Goal: Task Accomplishment & Management: Use online tool/utility

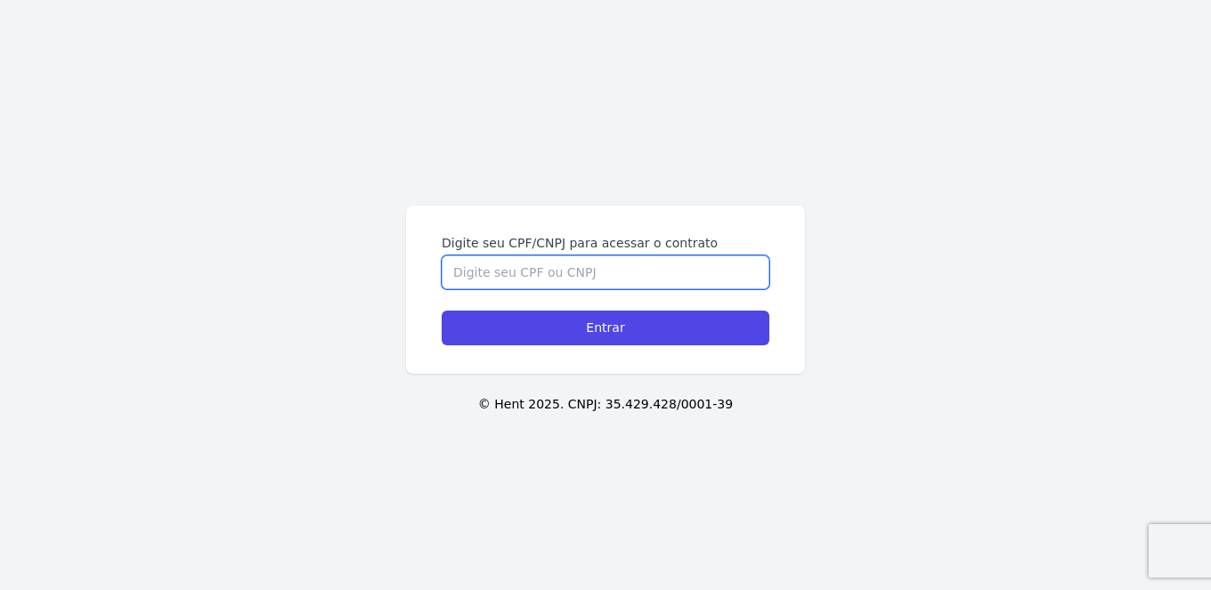
click at [612, 277] on input "Digite seu CPF/CNPJ para acessar o contrato" at bounding box center [606, 272] width 328 height 34
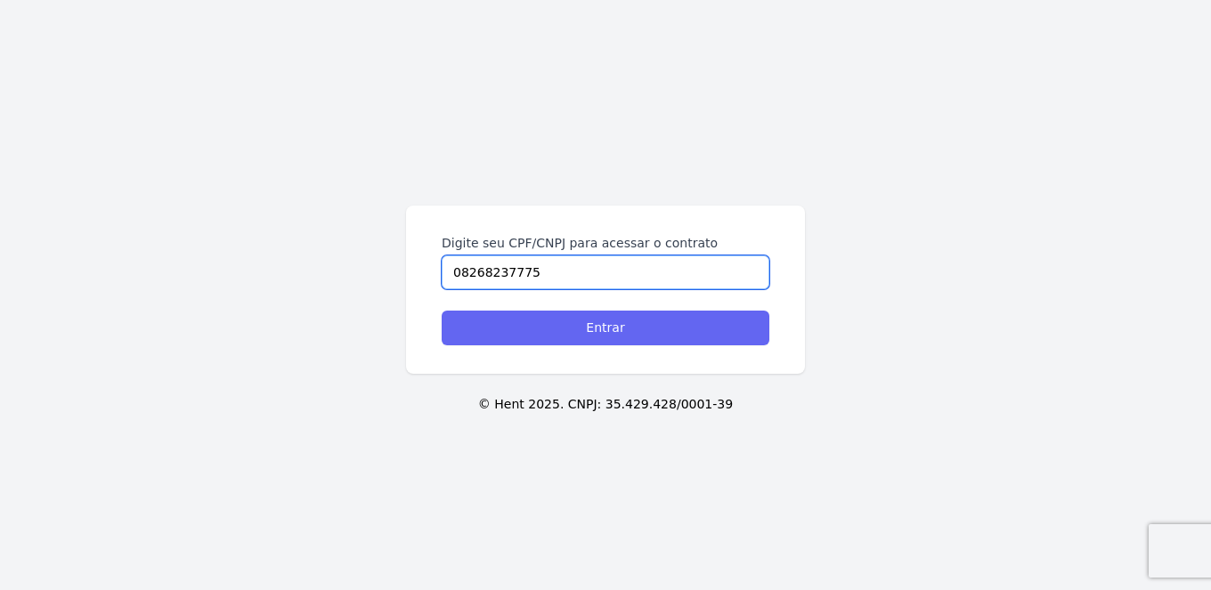
type input "08268237775"
click at [629, 331] on input "Entrar" at bounding box center [606, 328] width 328 height 35
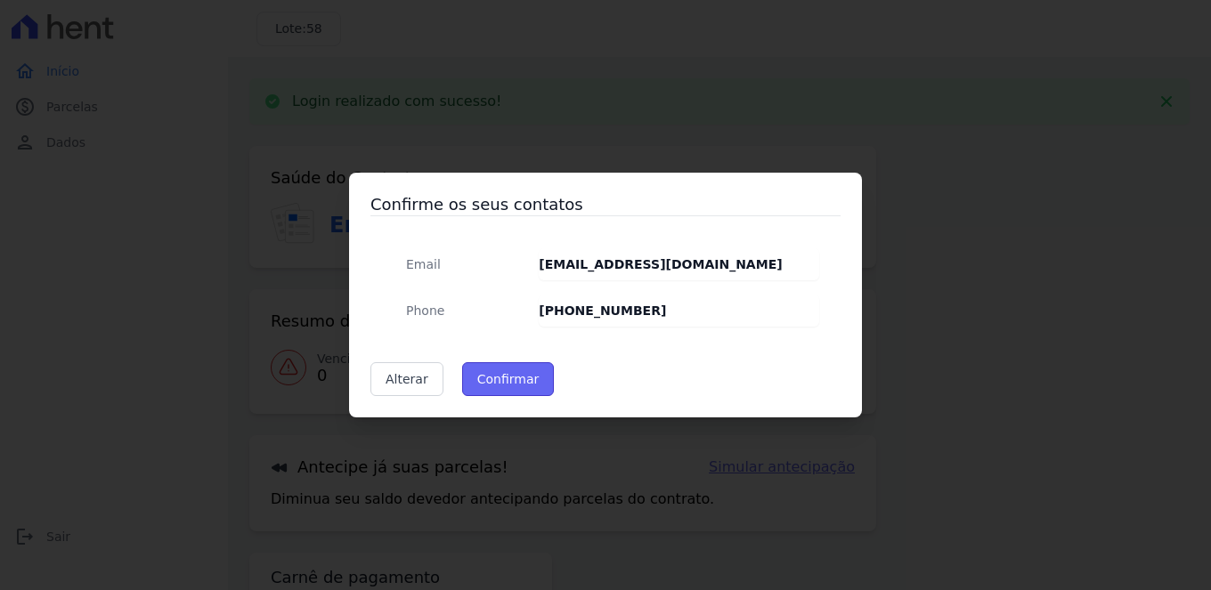
click at [487, 377] on button "Confirmar" at bounding box center [508, 379] width 93 height 34
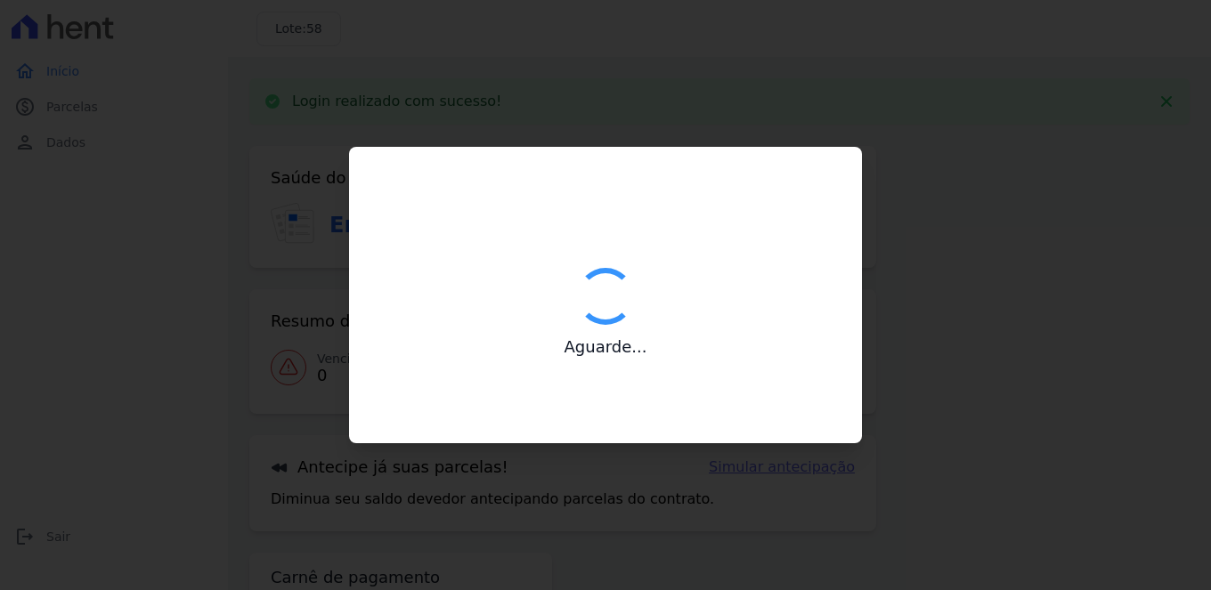
type input "Contatos confirmados com sucesso."
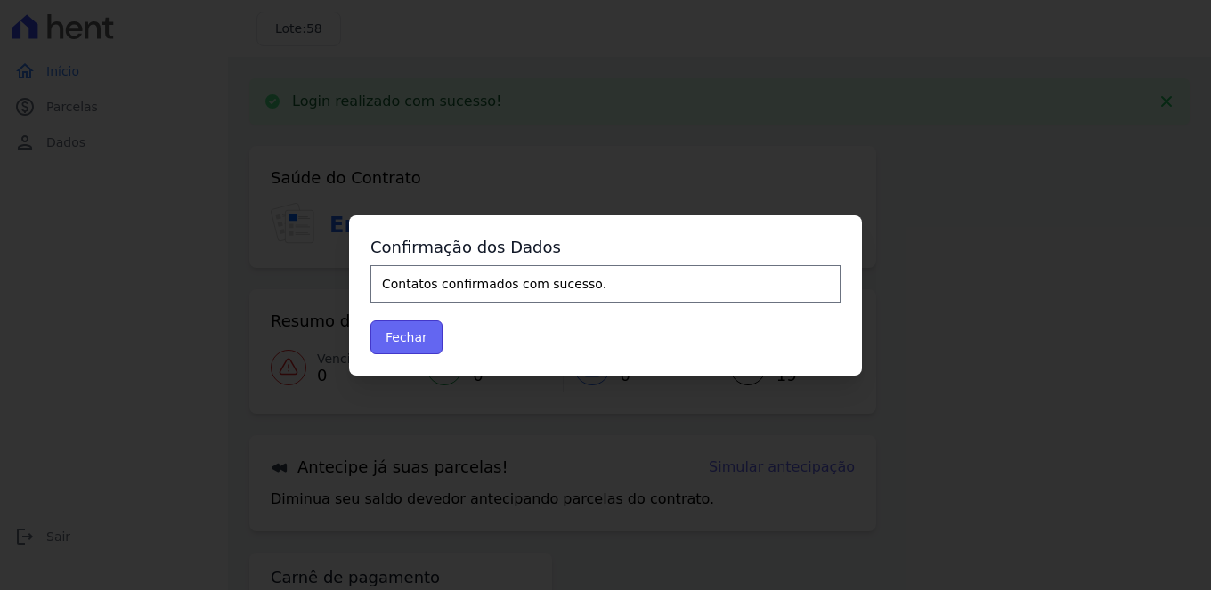
click at [397, 330] on button "Fechar" at bounding box center [406, 337] width 72 height 34
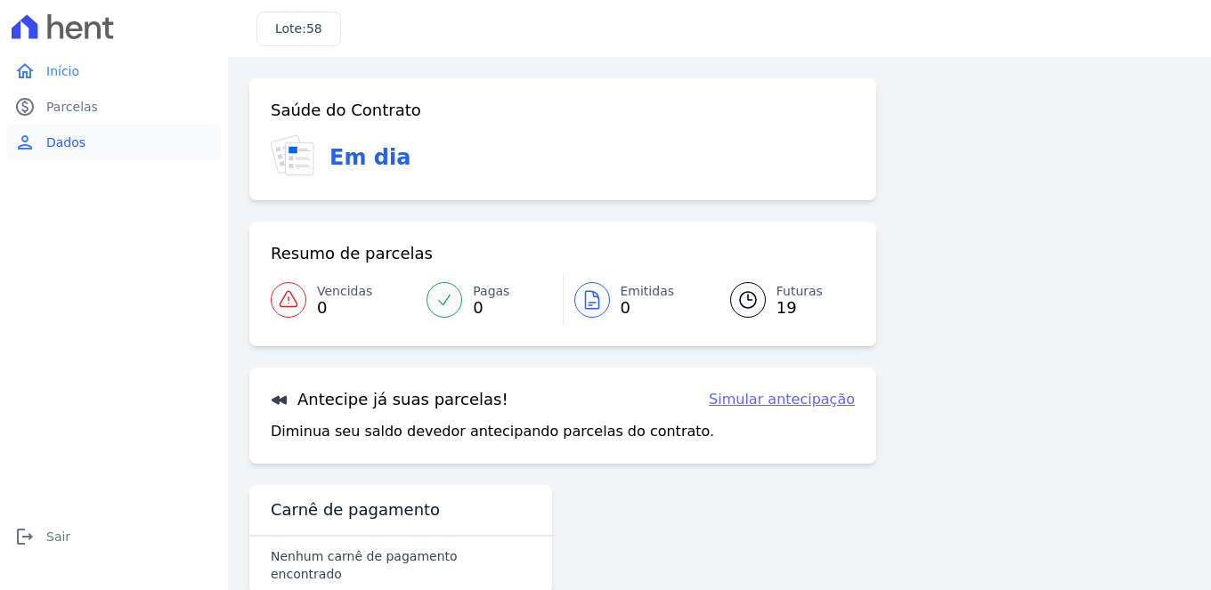
click at [69, 138] on span "Dados" at bounding box center [65, 143] width 39 height 18
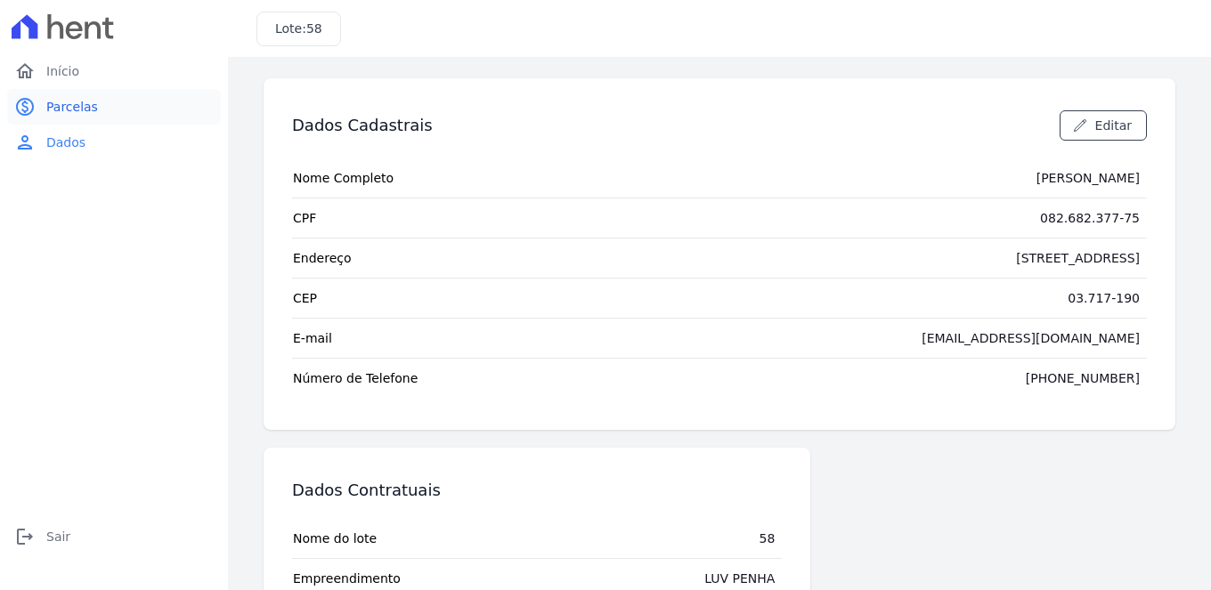
click at [73, 108] on span "Parcelas" at bounding box center [72, 107] width 52 height 18
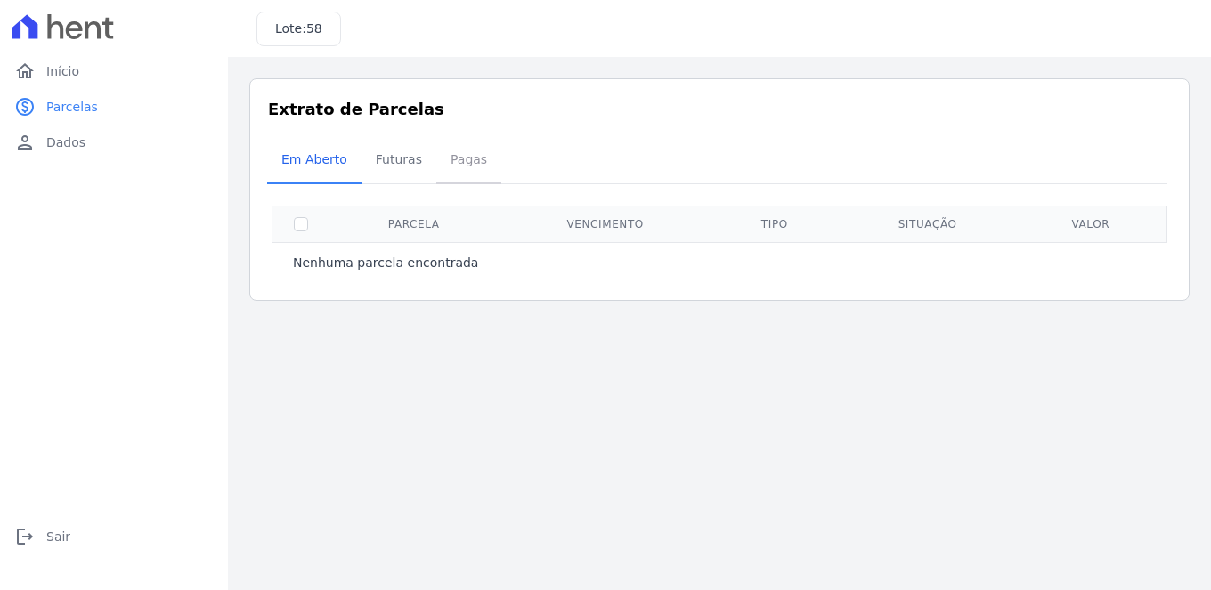
click at [461, 166] on span "Pagas" at bounding box center [469, 160] width 58 height 36
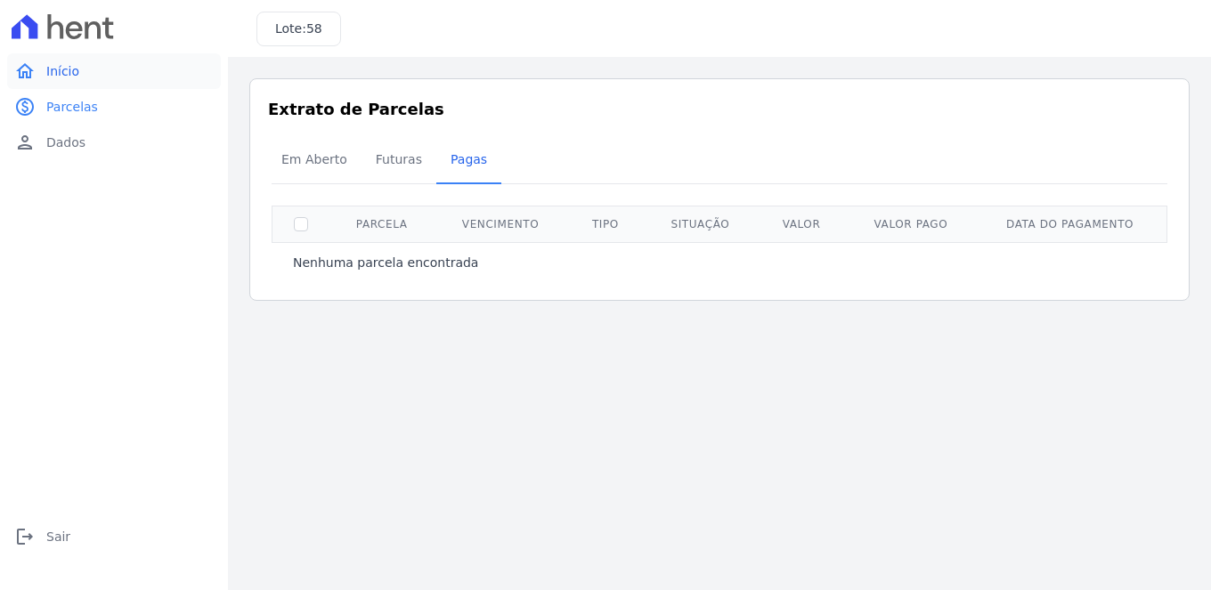
click at [53, 77] on span "Início" at bounding box center [62, 71] width 33 height 18
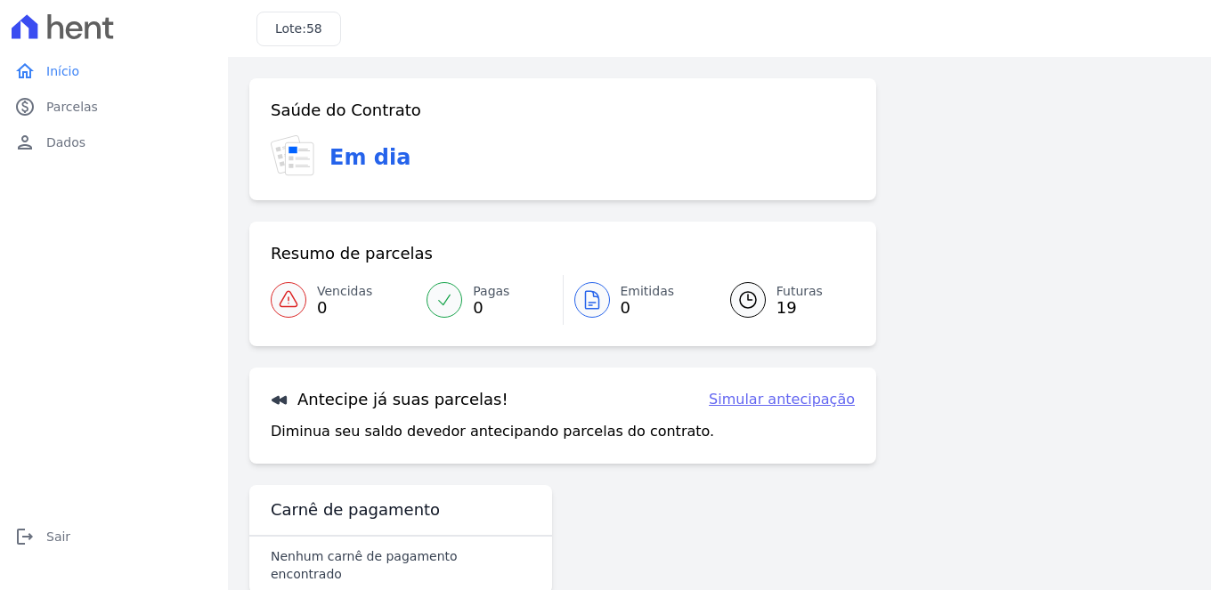
click at [754, 304] on div at bounding box center [748, 300] width 36 height 36
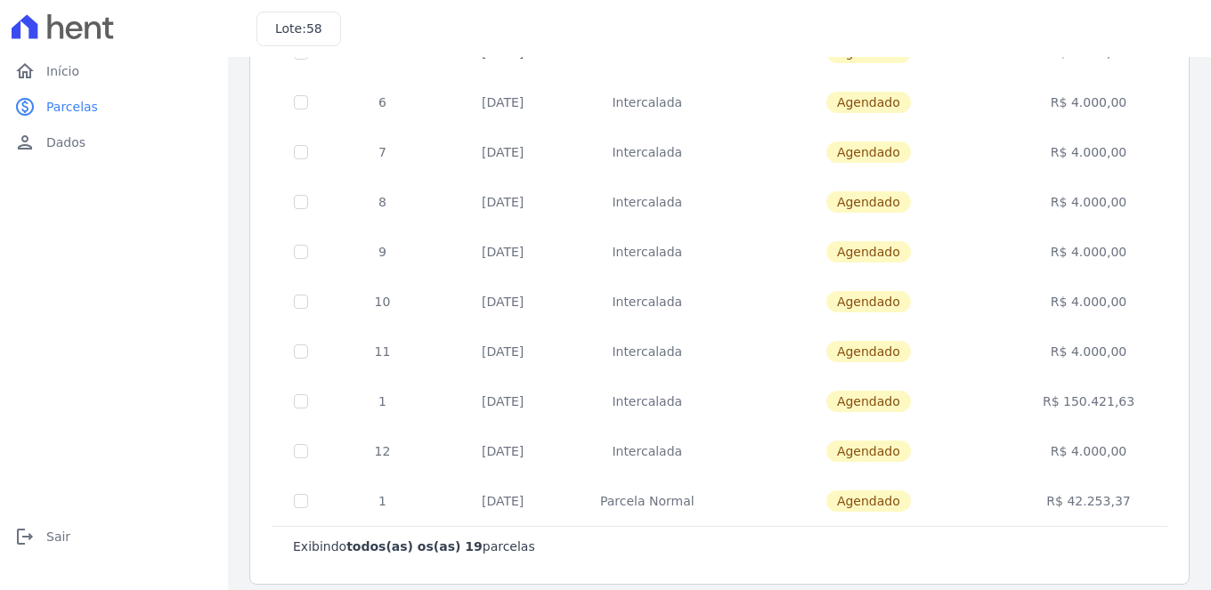
scroll to position [680, 0]
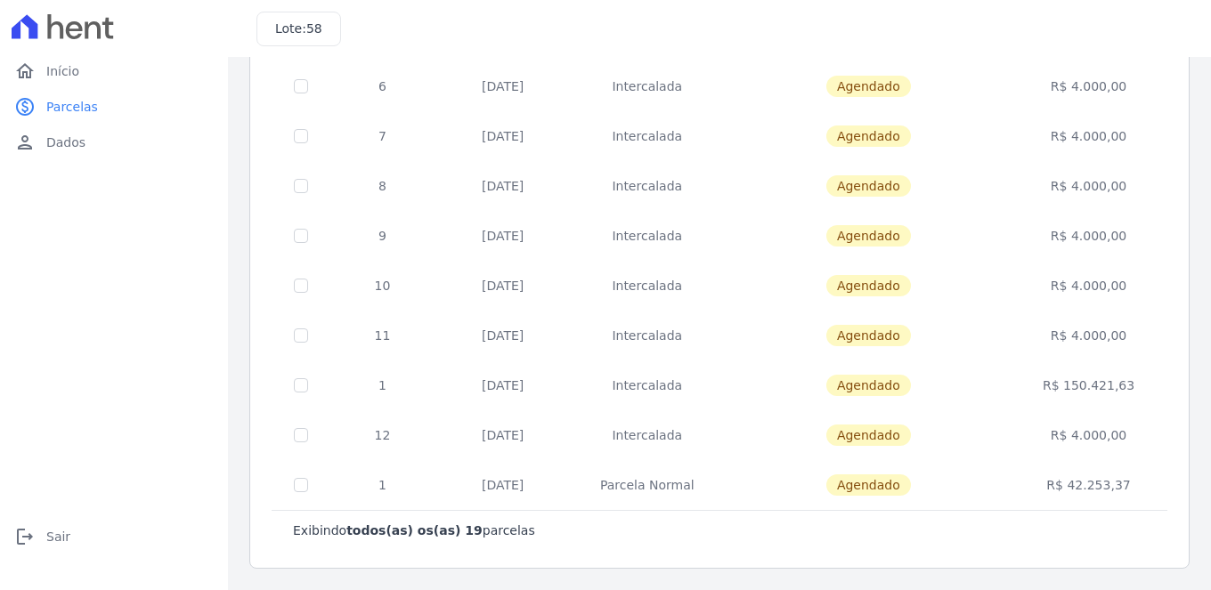
click at [381, 491] on td "1" at bounding box center [382, 485] width 106 height 50
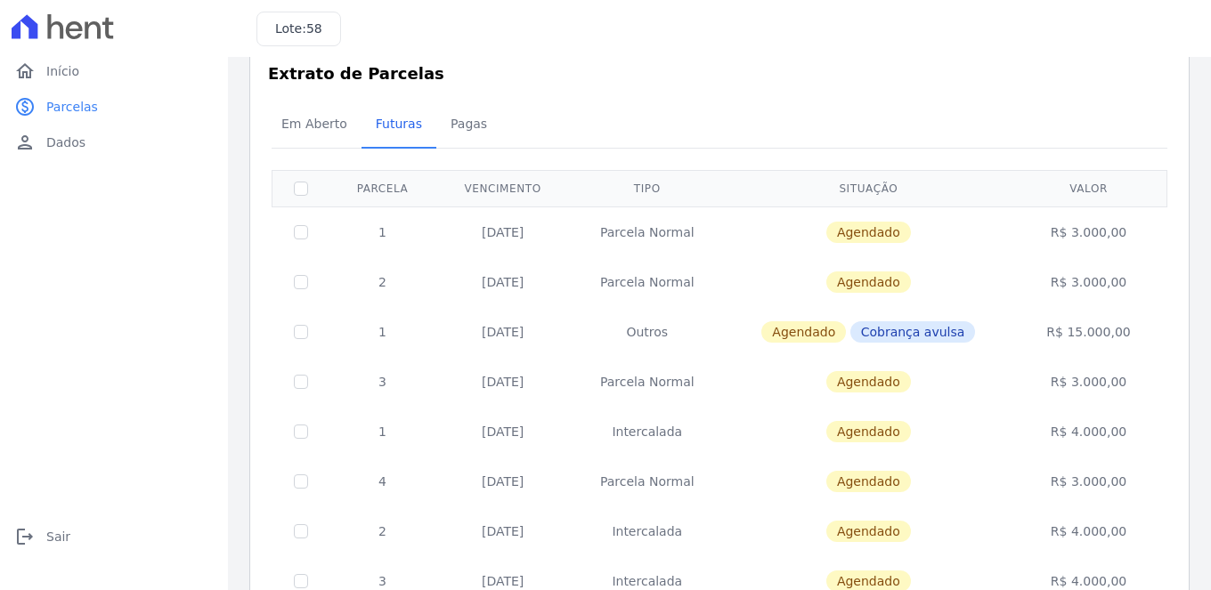
scroll to position [0, 0]
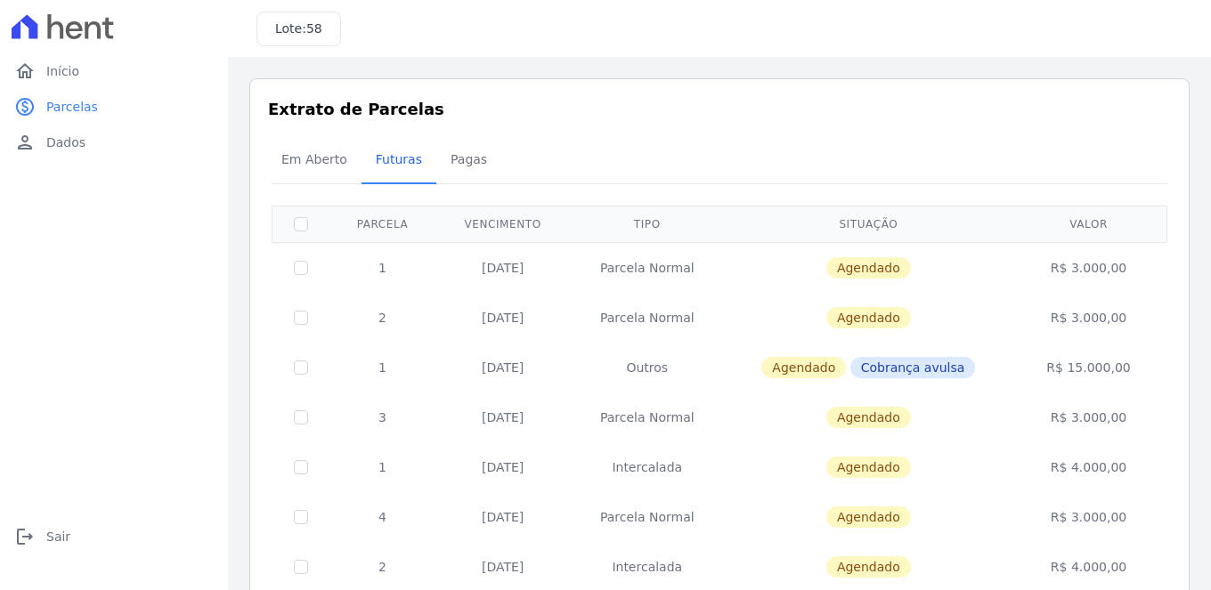
click at [1091, 267] on td "R$ 3.000,00" at bounding box center [1087, 267] width 151 height 51
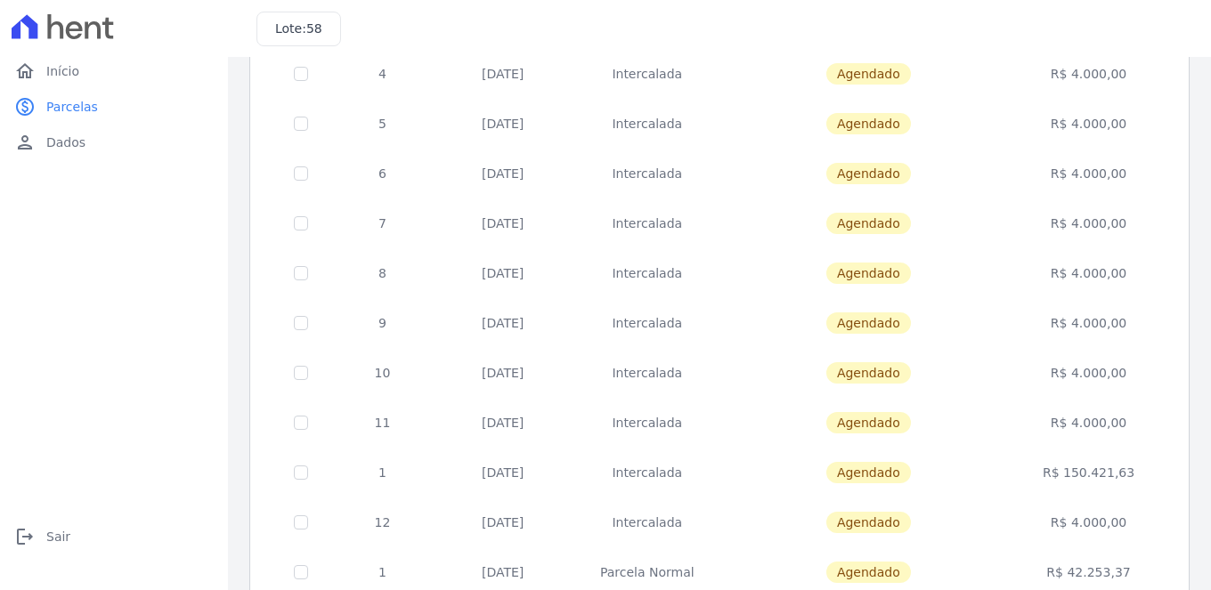
scroll to position [623, 0]
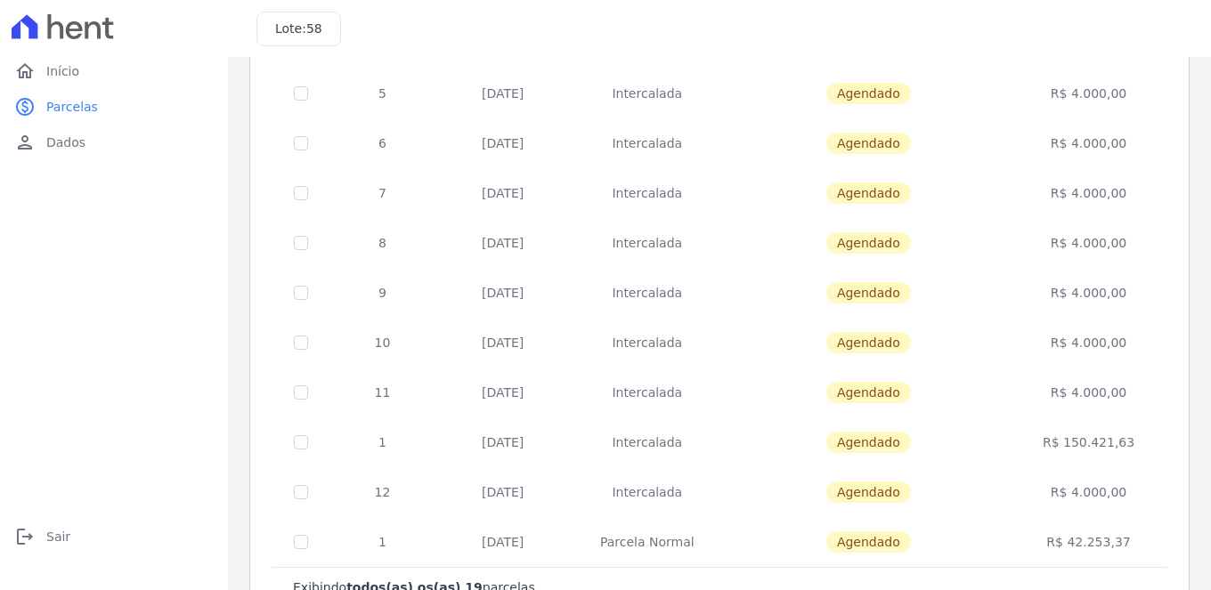
drag, startPoint x: 1126, startPoint y: 442, endPoint x: 369, endPoint y: 433, distance: 756.8
click at [369, 433] on tr "1 31/12/2026 Intercalada Agendado R$ 150.421,63" at bounding box center [719, 443] width 895 height 50
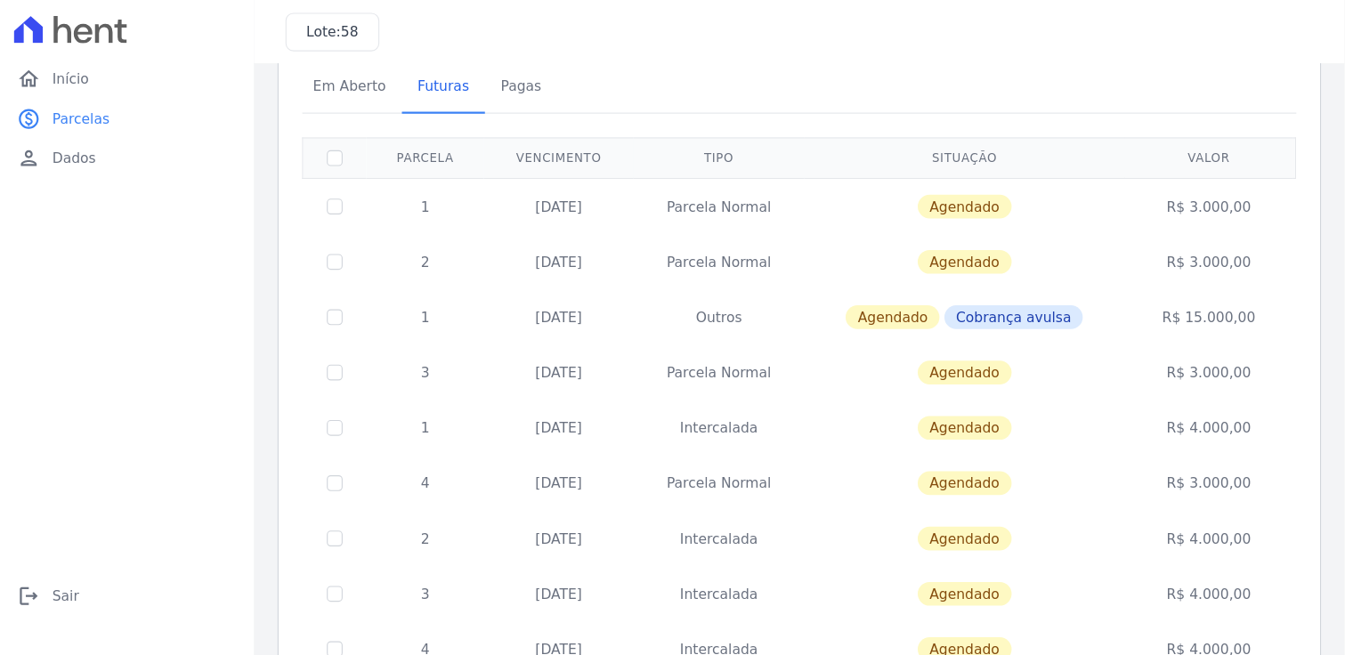
scroll to position [0, 0]
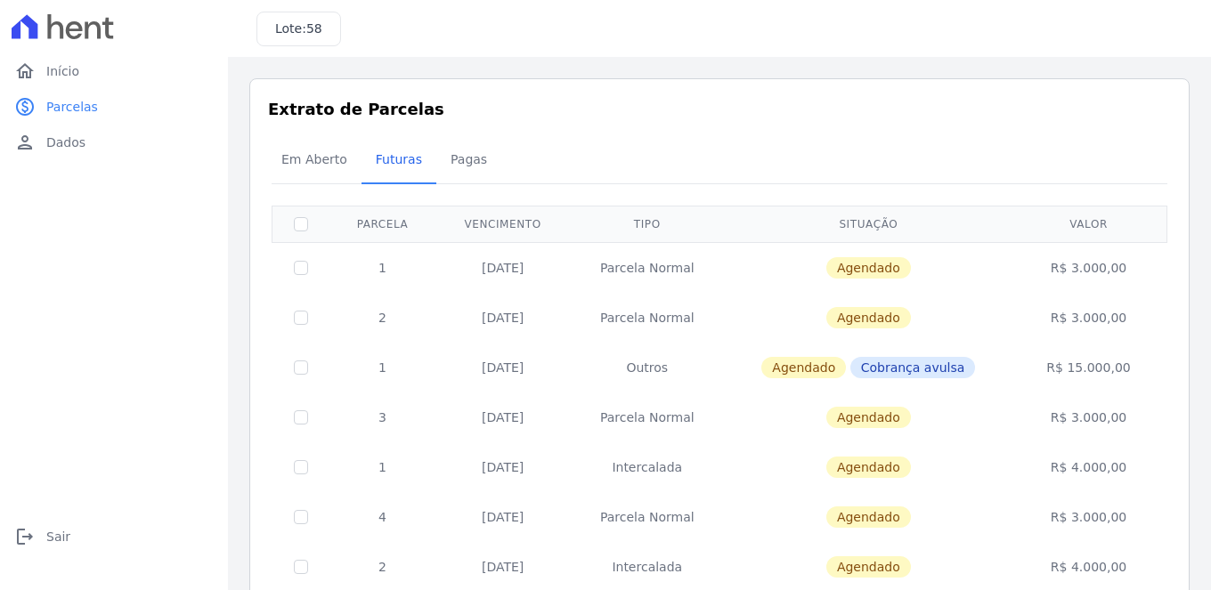
click at [935, 149] on div "Em Aberto Futuras Pagas" at bounding box center [719, 161] width 904 height 44
click at [469, 159] on span "Pagas" at bounding box center [469, 160] width 58 height 36
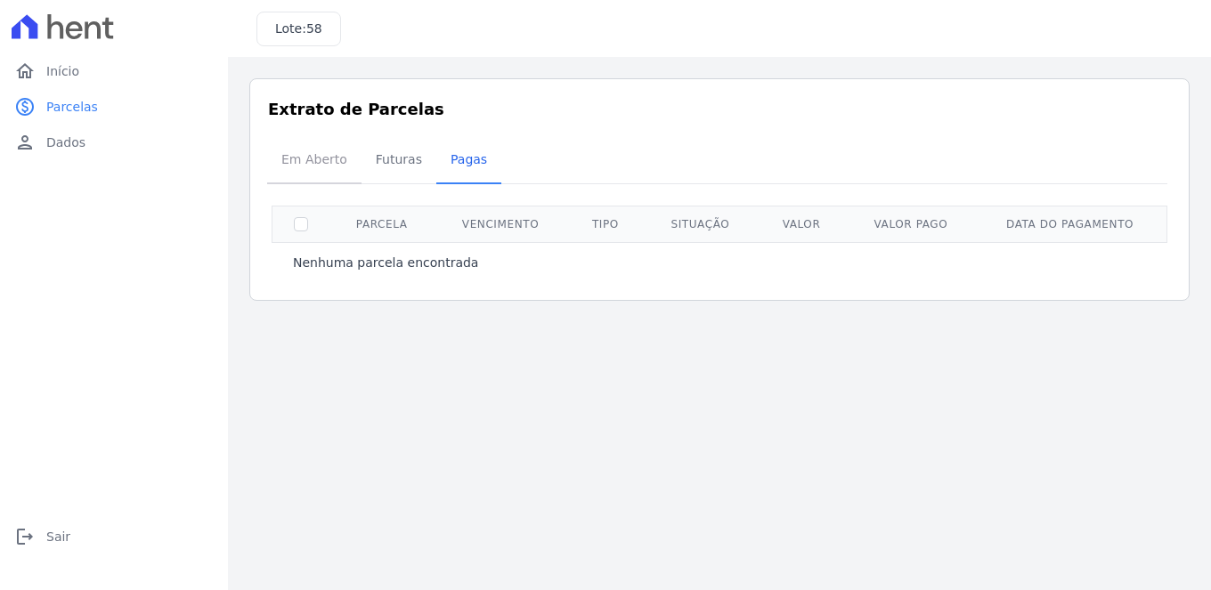
click at [327, 161] on span "Em Aberto" at bounding box center [314, 160] width 87 height 36
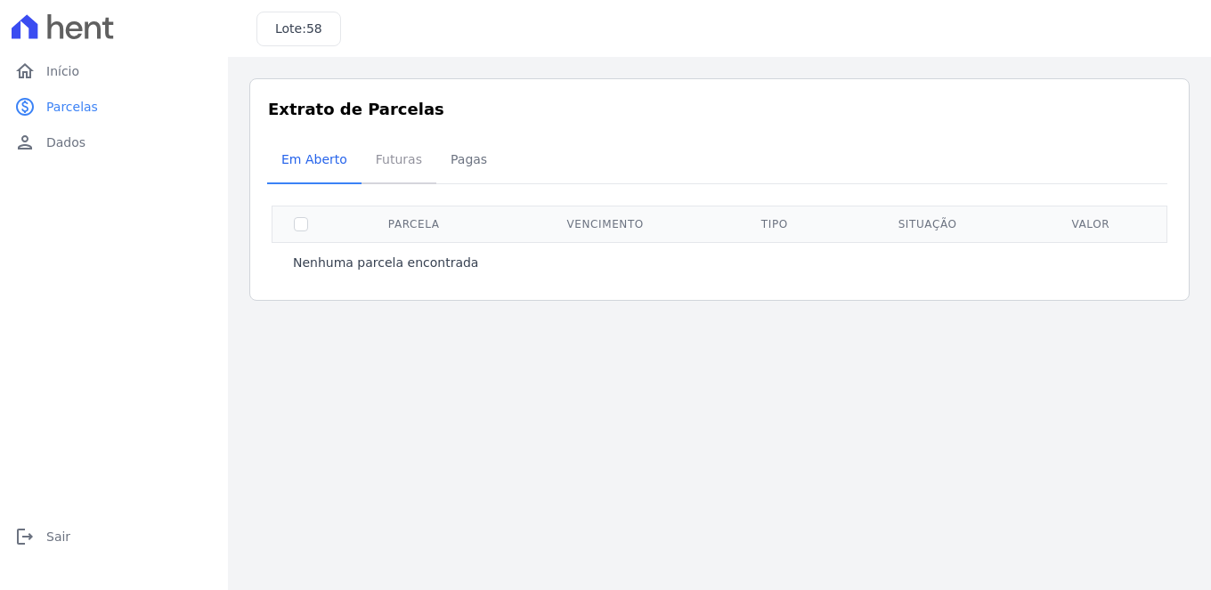
click at [386, 162] on span "Futuras" at bounding box center [399, 160] width 68 height 36
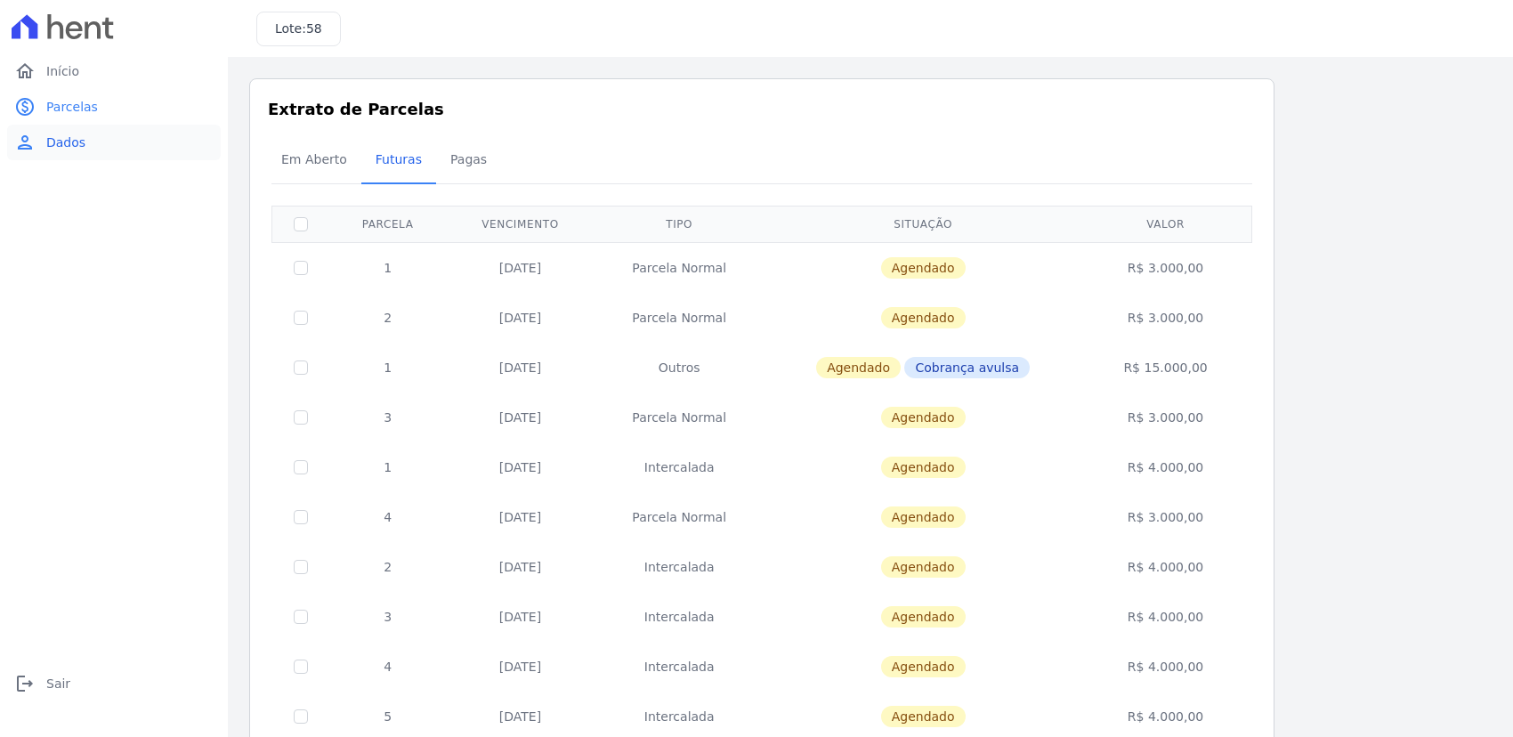
click at [63, 134] on span "Dados" at bounding box center [65, 143] width 39 height 18
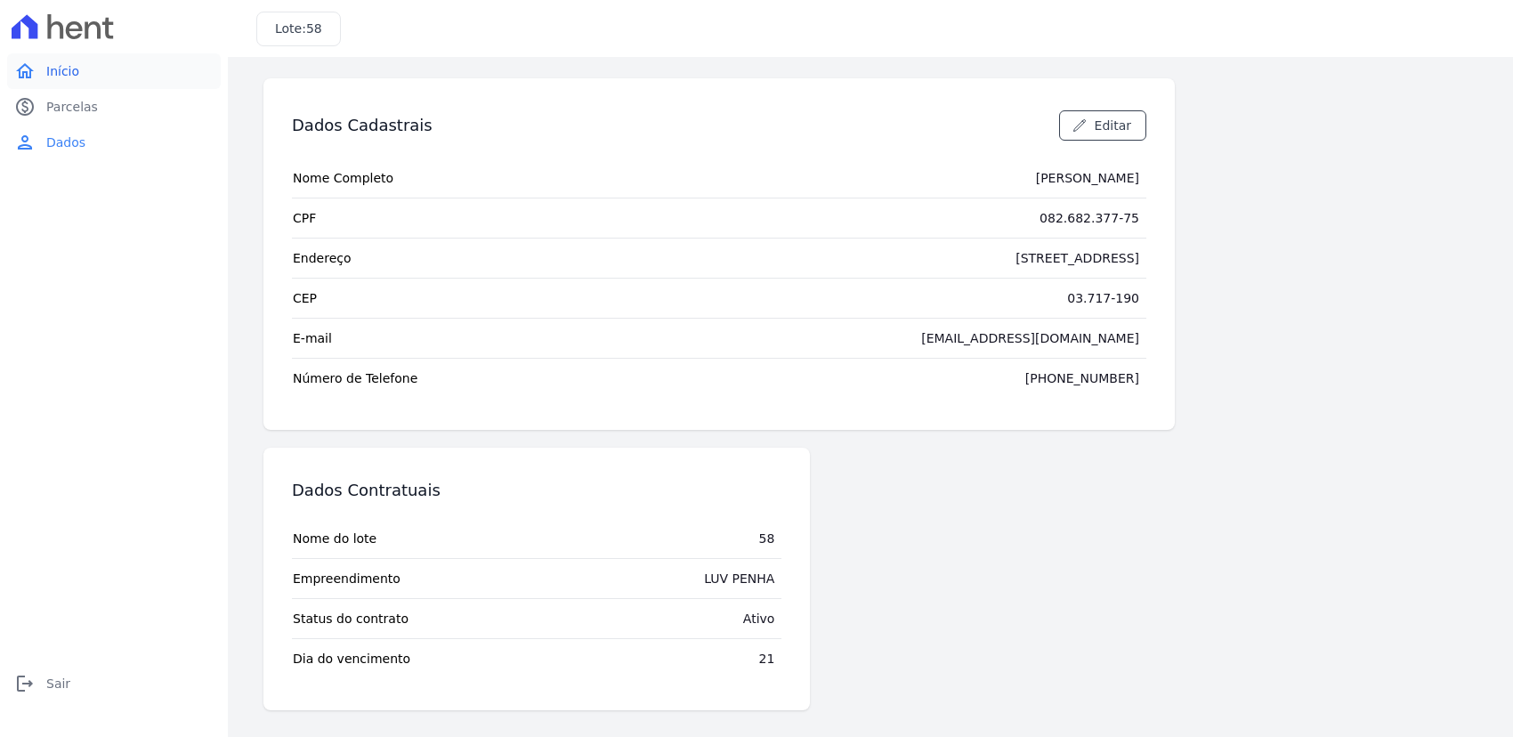
click at [53, 73] on span "Início" at bounding box center [62, 71] width 33 height 18
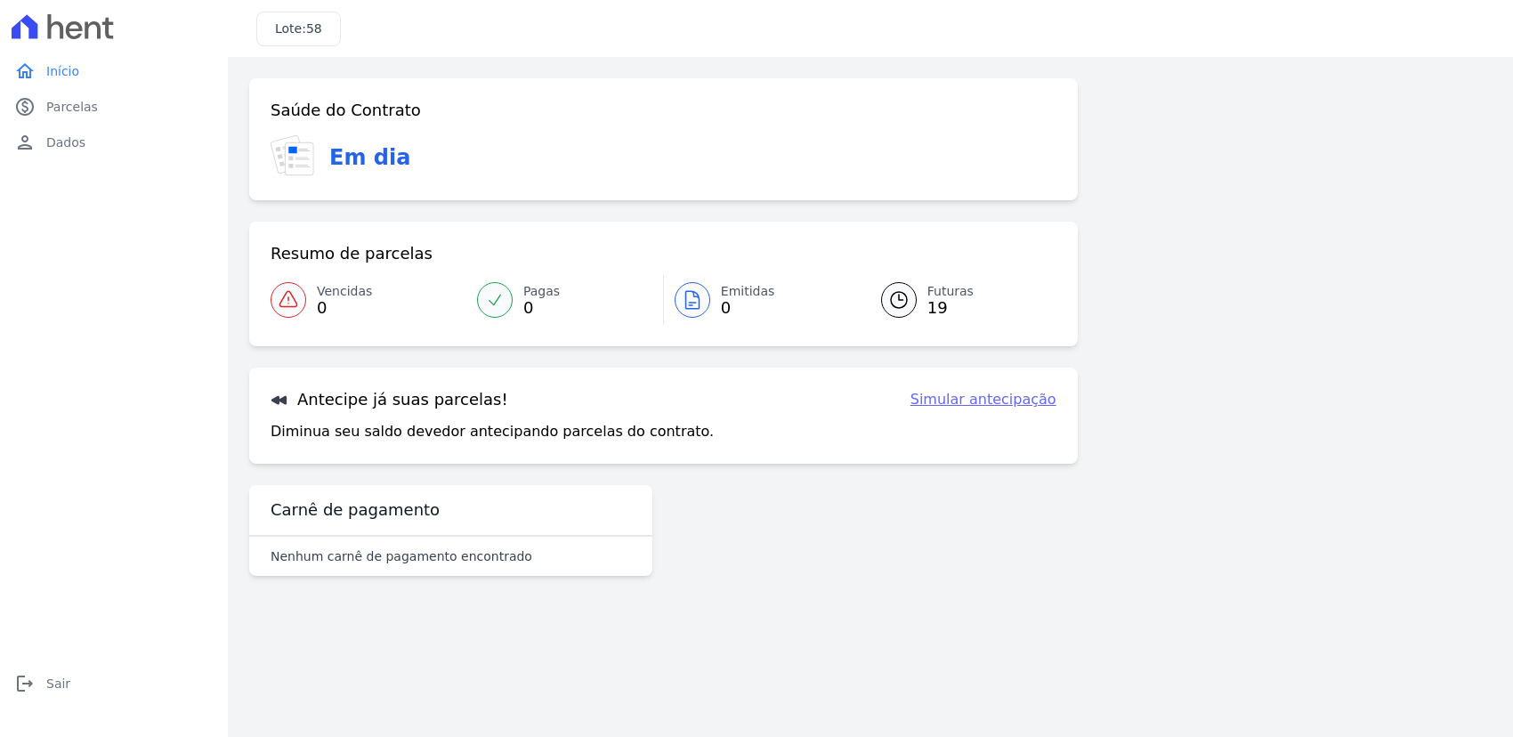
click at [300, 156] on icon at bounding box center [300, 159] width 28 height 32
click at [706, 301] on div at bounding box center [693, 300] width 36 height 36
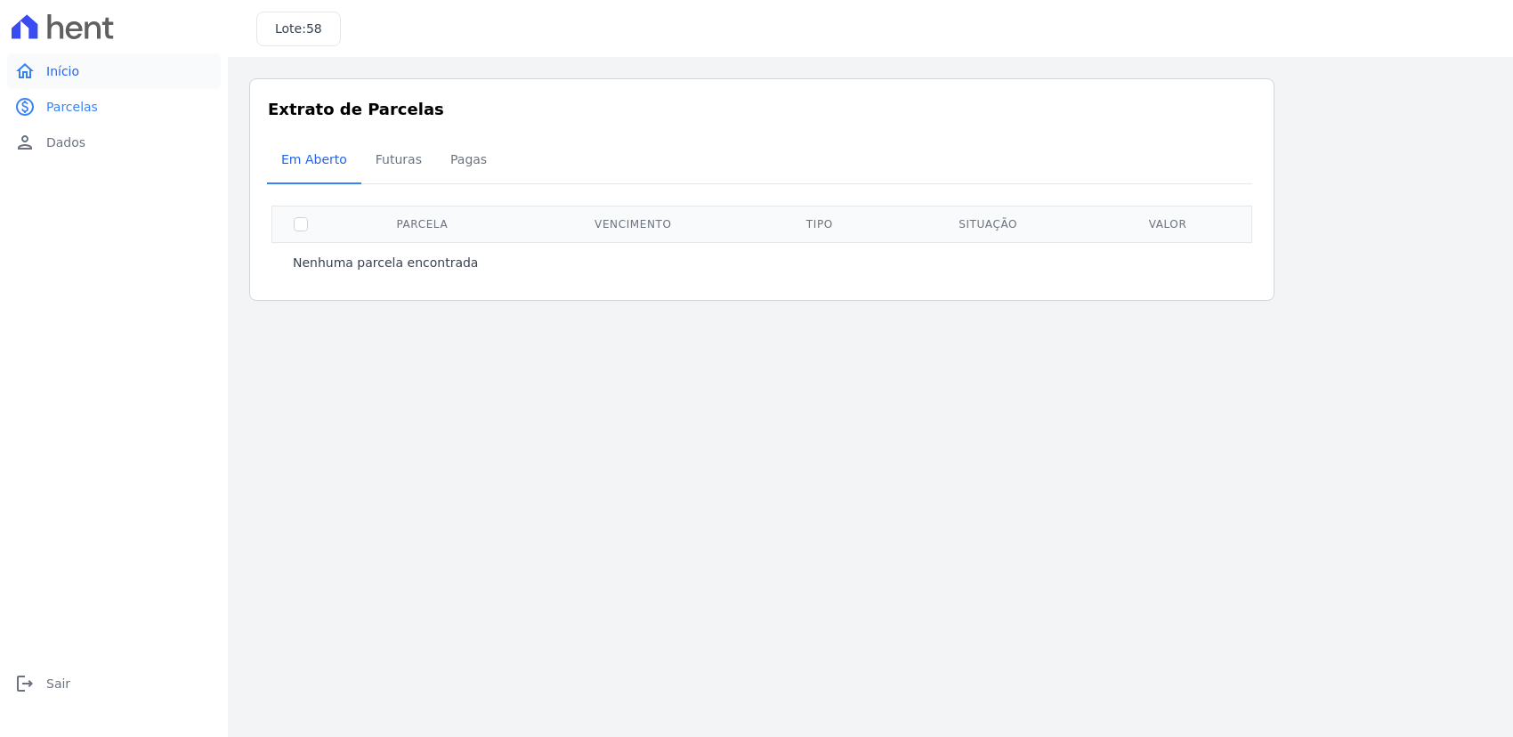
click at [83, 76] on link "home Início" at bounding box center [114, 71] width 214 height 36
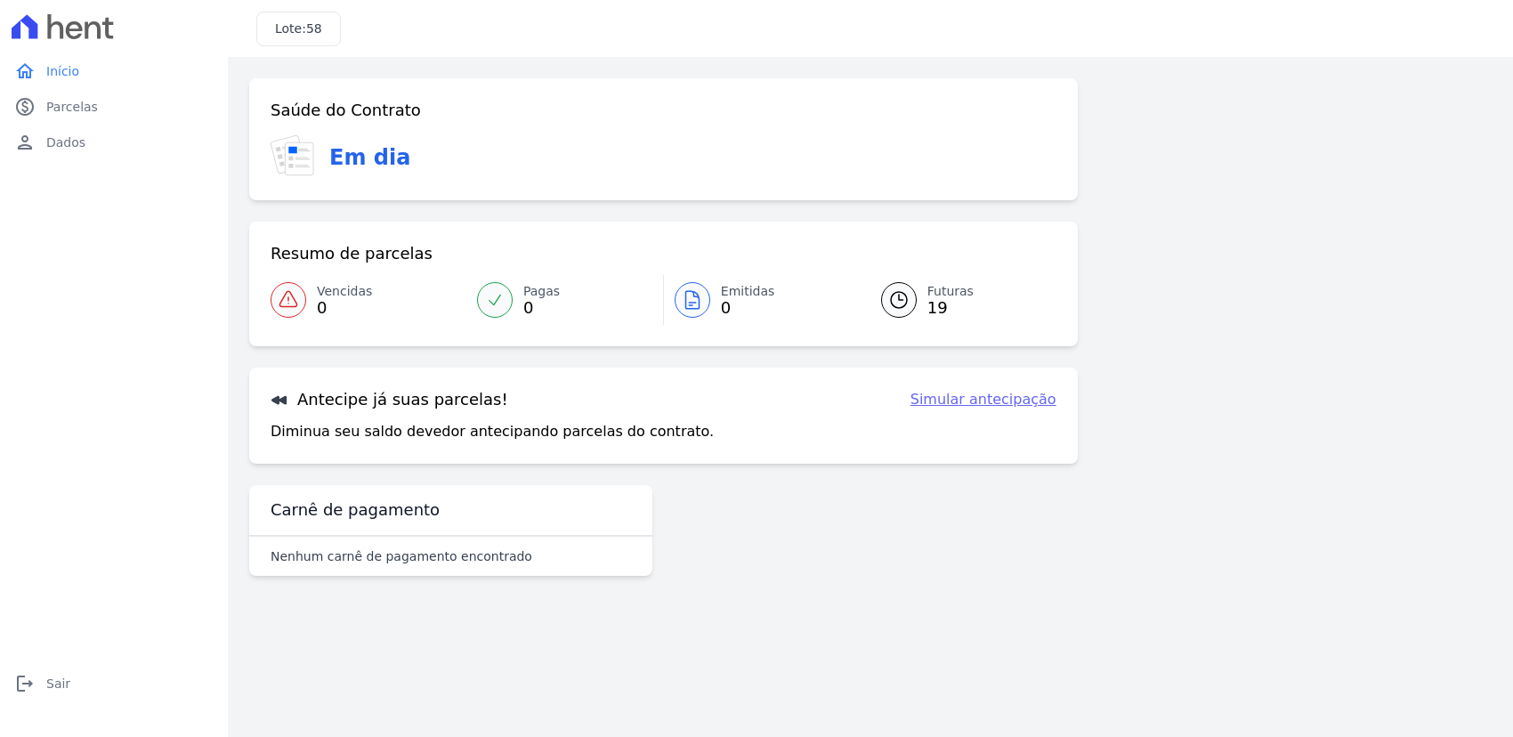
click at [963, 403] on link "Simular antecipação" at bounding box center [984, 399] width 146 height 21
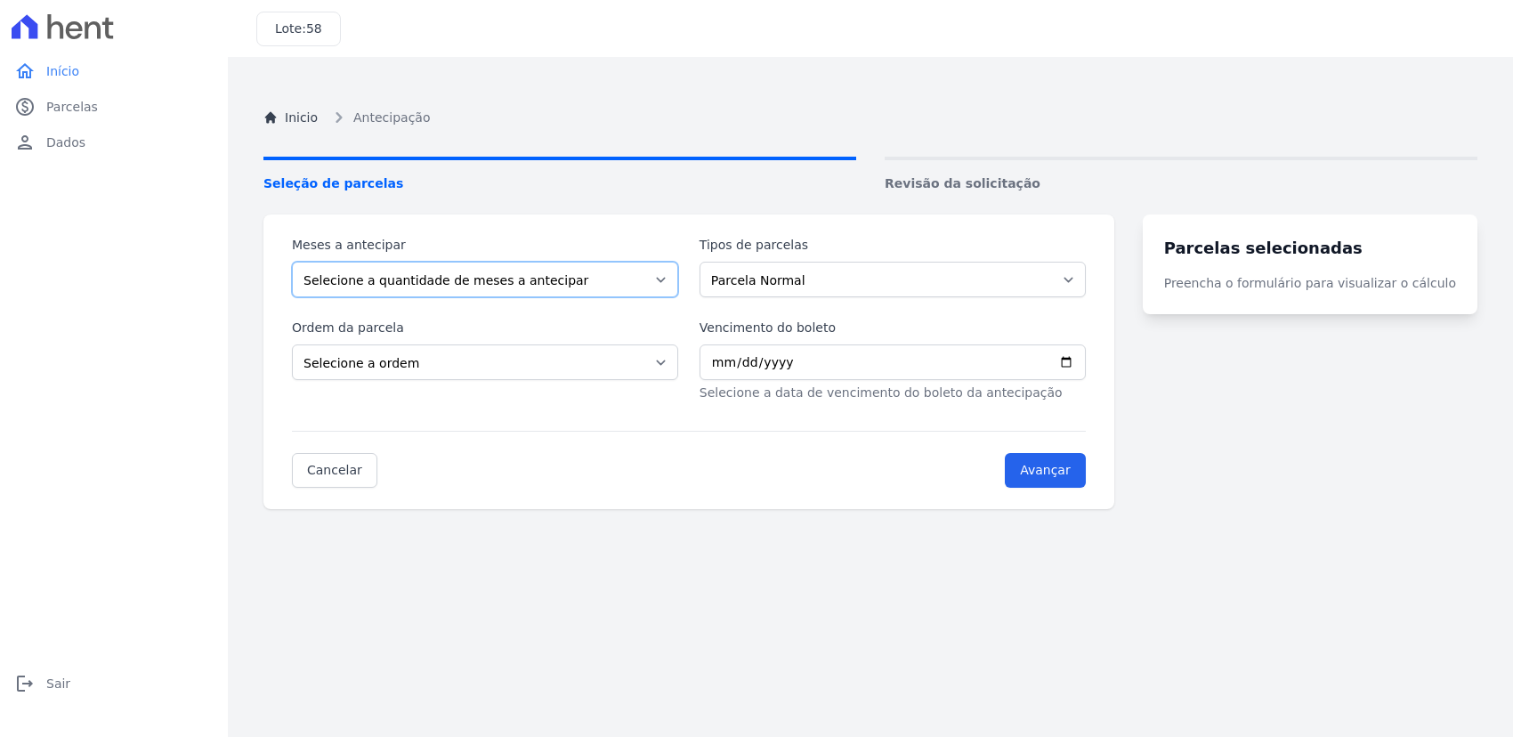
click at [641, 285] on select "Selecione a quantidade de meses a antecipar 1 2 3 4 5 6 7 8 9 10 11 12 13 14" at bounding box center [485, 280] width 386 height 36
click at [637, 283] on select "Selecione a quantidade de meses a antecipar 1 2 3 4 5 6 7 8 9 10 11 12 13 14" at bounding box center [485, 280] width 386 height 36
select select "3"
click at [292, 262] on select "Selecione a quantidade de meses a antecipar 1 2 3 4 5 6 7 8 9 10 11 12 13 14" at bounding box center [485, 280] width 386 height 36
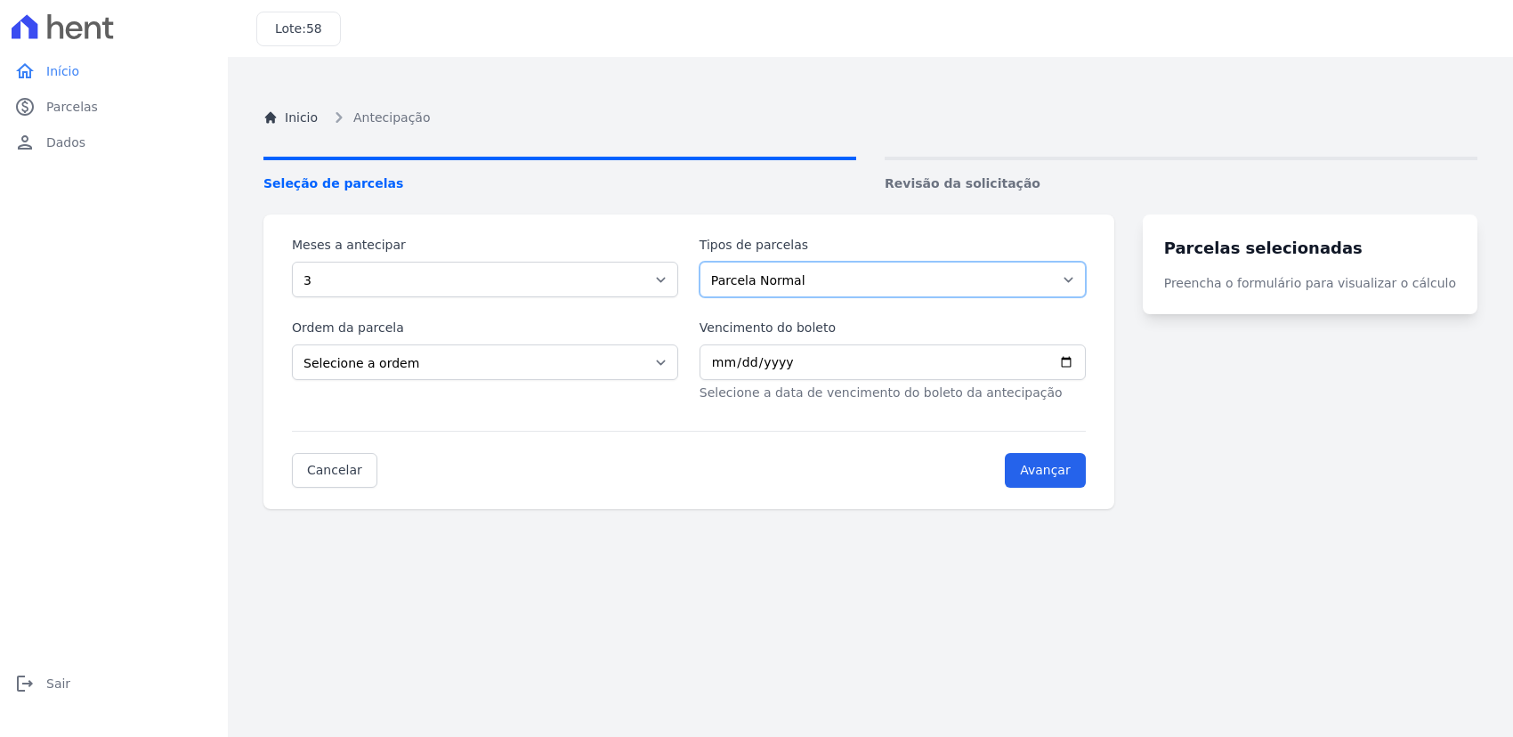
click at [821, 283] on select "Parcela Normal Outros Intercalada" at bounding box center [893, 280] width 386 height 36
click at [641, 370] on select "Selecione a ordem Últimas parcelas Primeiras parcelas" at bounding box center [485, 363] width 386 height 36
select select "beginning"
click at [292, 345] on select "Selecione a ordem Últimas parcelas Primeiras parcelas" at bounding box center [485, 363] width 386 height 36
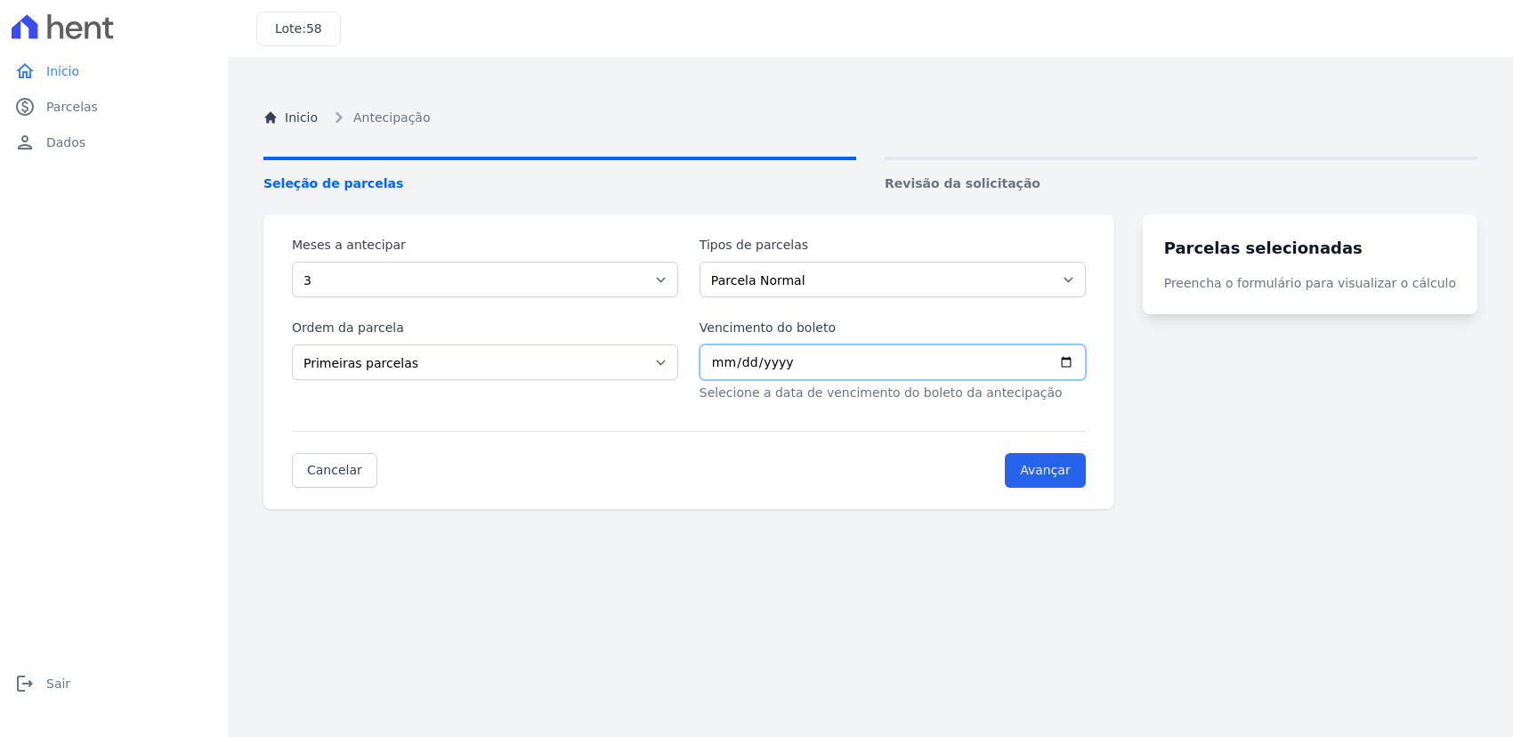
click at [1040, 365] on input "Vencimento do boleto" at bounding box center [893, 363] width 386 height 36
click at [1086, 363] on input "Vencimento do boleto" at bounding box center [893, 363] width 386 height 36
type input "2025-10-03"
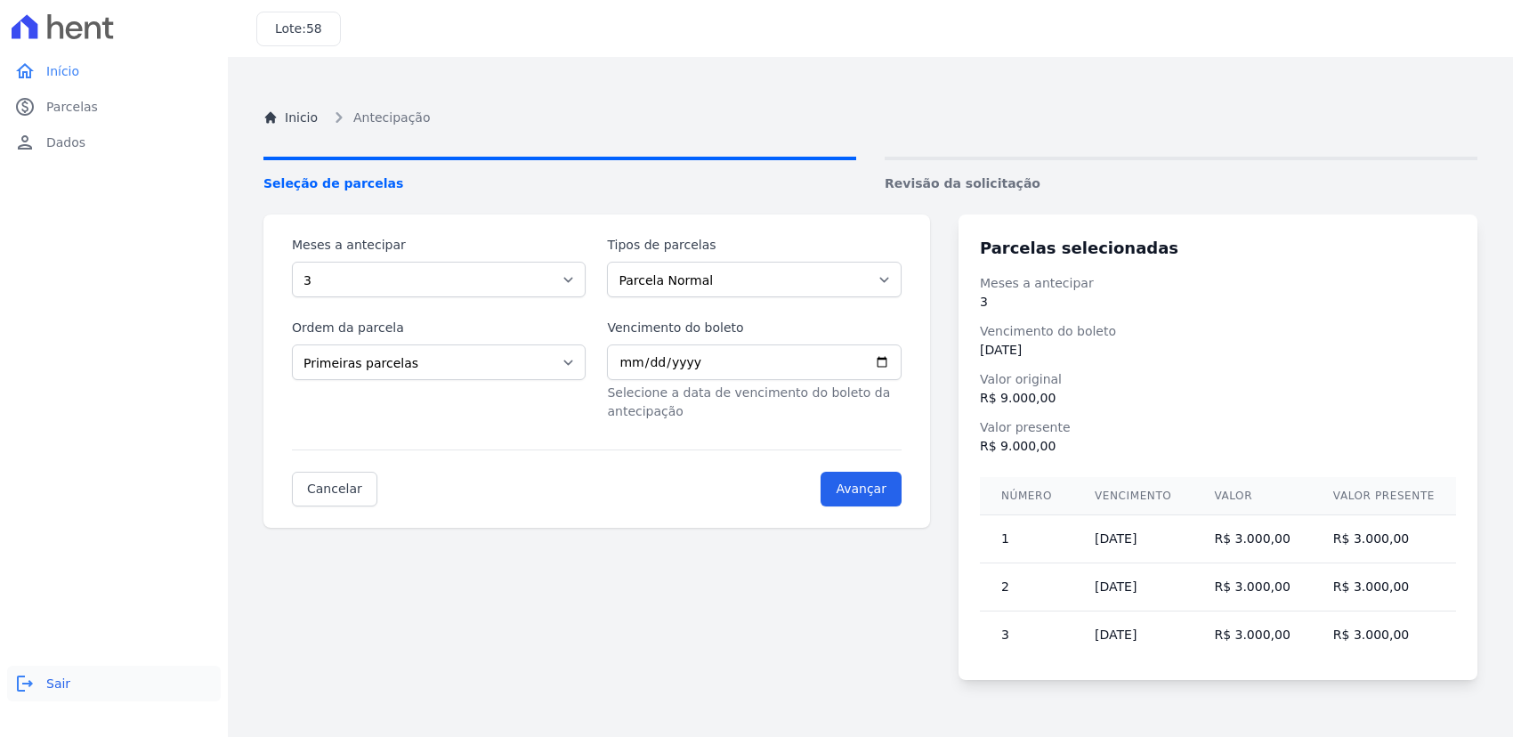
click at [43, 589] on link "logout Sair" at bounding box center [114, 684] width 214 height 36
